Goal: Navigation & Orientation: Find specific page/section

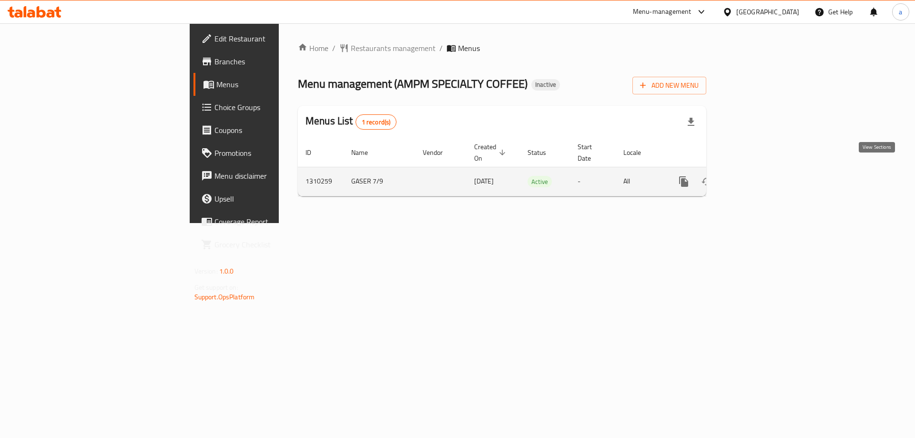
click at [757, 177] on icon "enhanced table" at bounding box center [753, 181] width 9 height 9
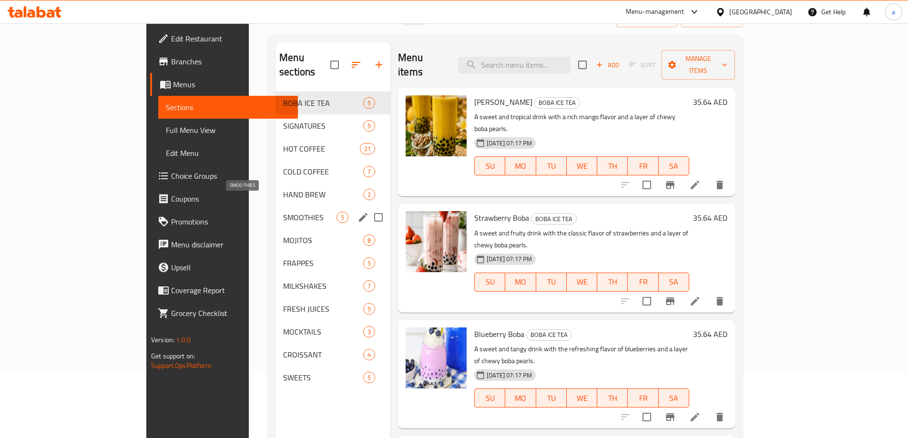
scroll to position [134, 0]
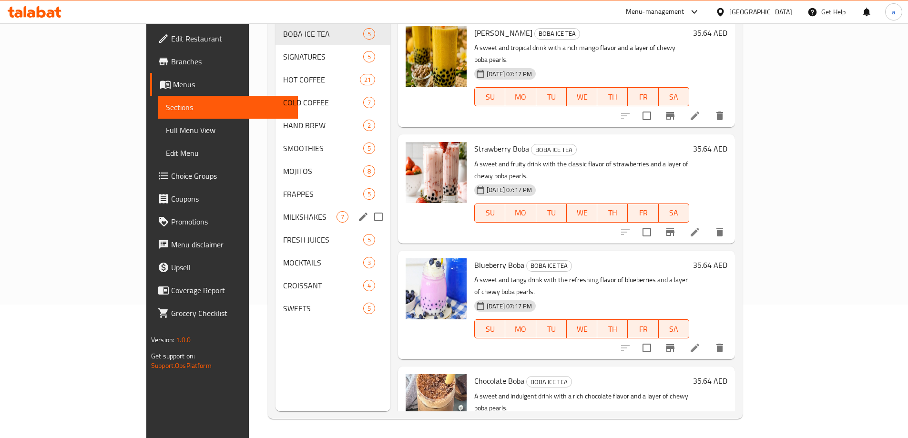
click at [276, 206] on div "MILKSHAKES 7" at bounding box center [333, 217] width 115 height 23
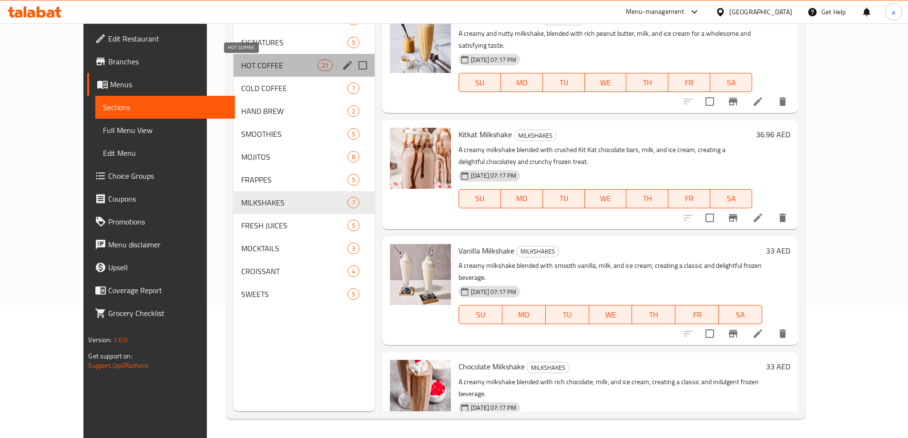
click at [241, 63] on span "HOT COFFEE" at bounding box center [279, 65] width 76 height 11
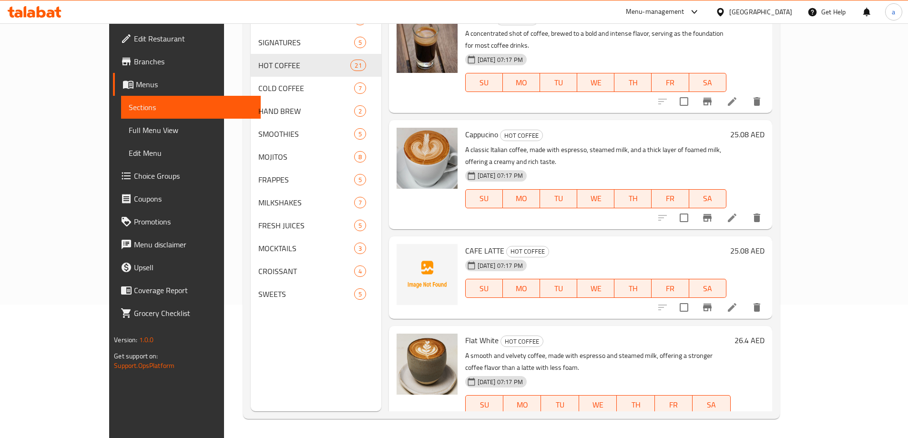
scroll to position [38, 0]
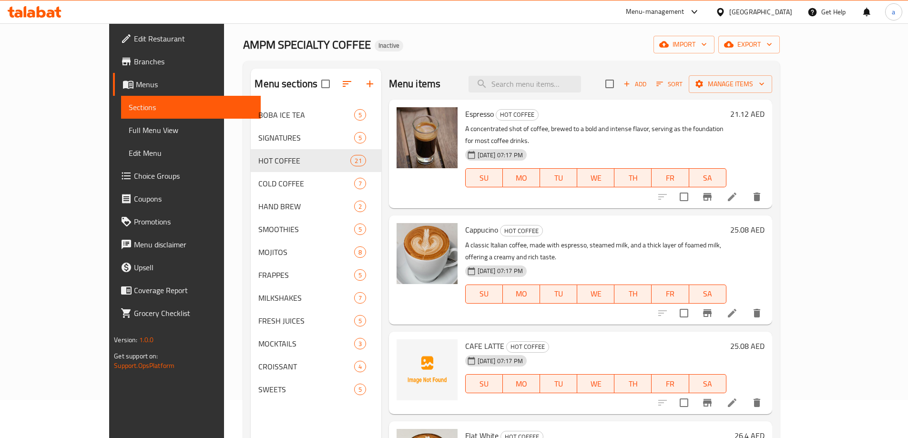
click at [746, 188] on li at bounding box center [732, 196] width 27 height 17
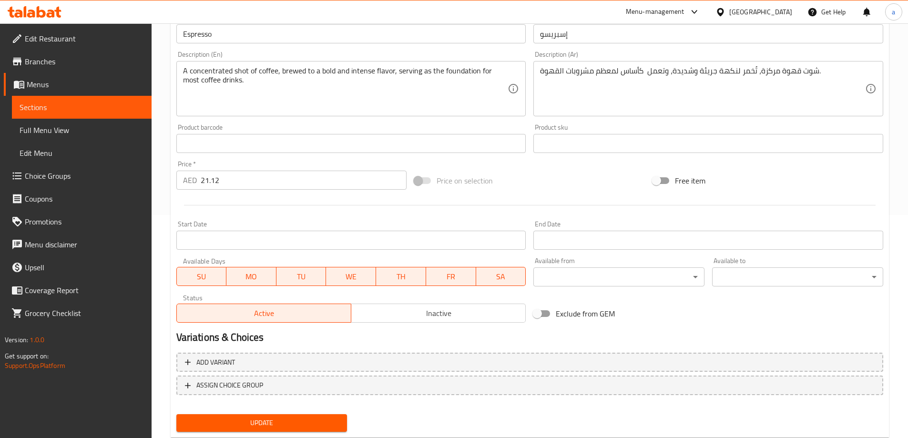
scroll to position [249, 0]
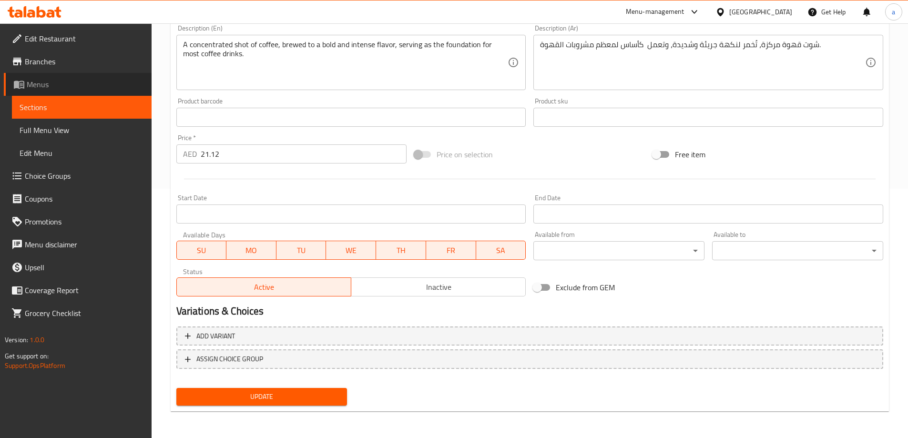
click at [58, 88] on span "Menus" at bounding box center [85, 84] width 117 height 11
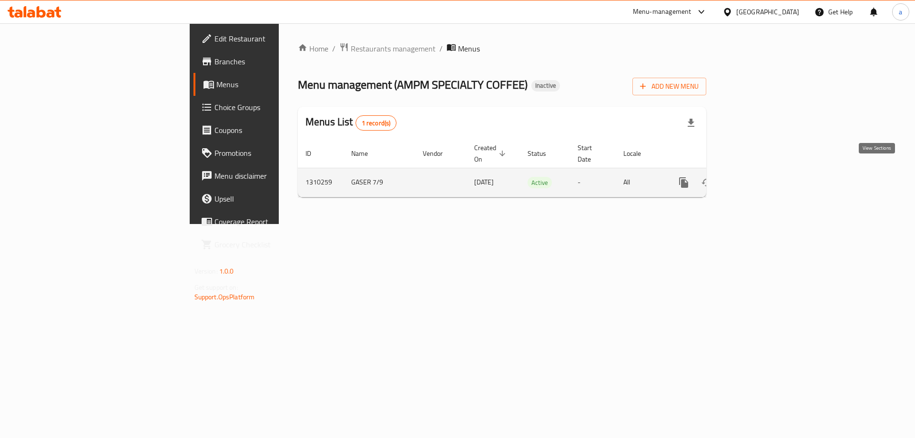
click at [764, 171] on link "enhanced table" at bounding box center [752, 182] width 23 height 23
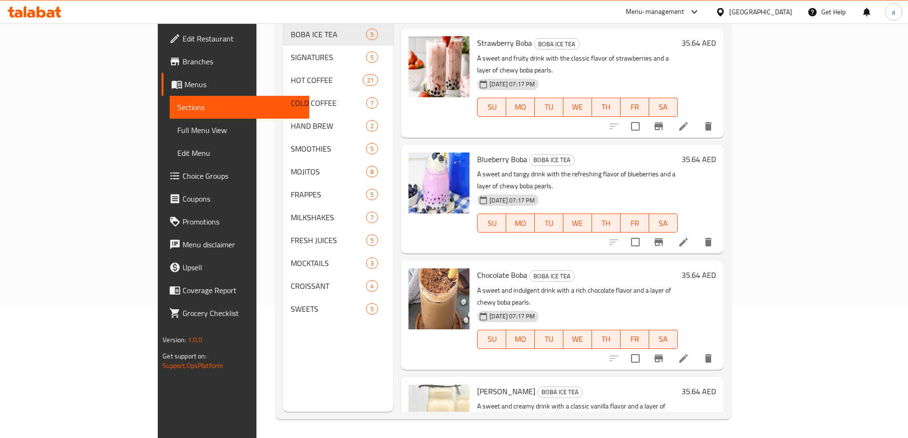
scroll to position [134, 0]
